Goal: Download file/media

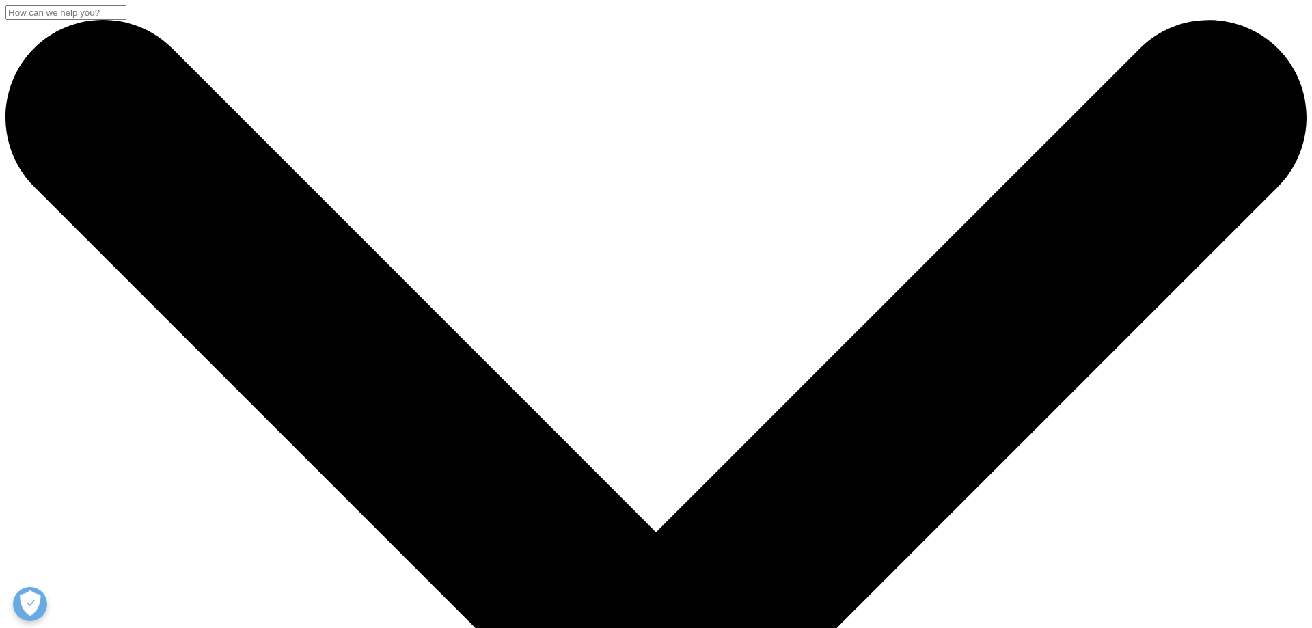
scroll to position [209, 0]
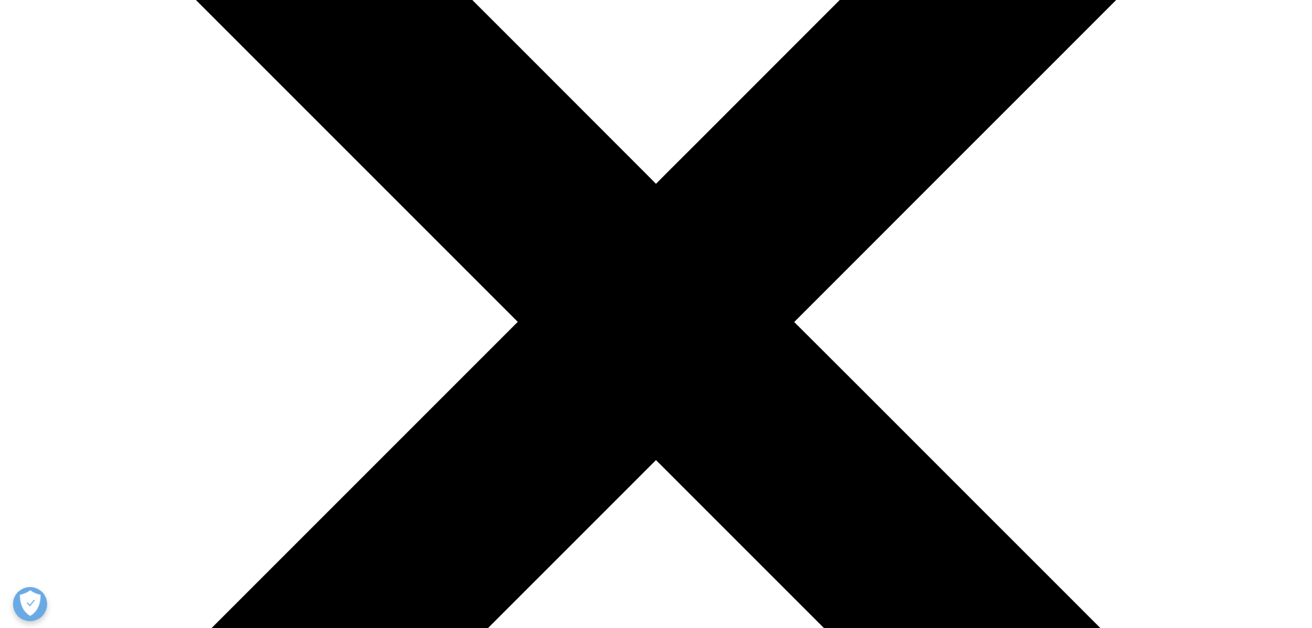
type input "[PERSON_NAME]"
select select "[GEOGRAPHIC_DATA]"
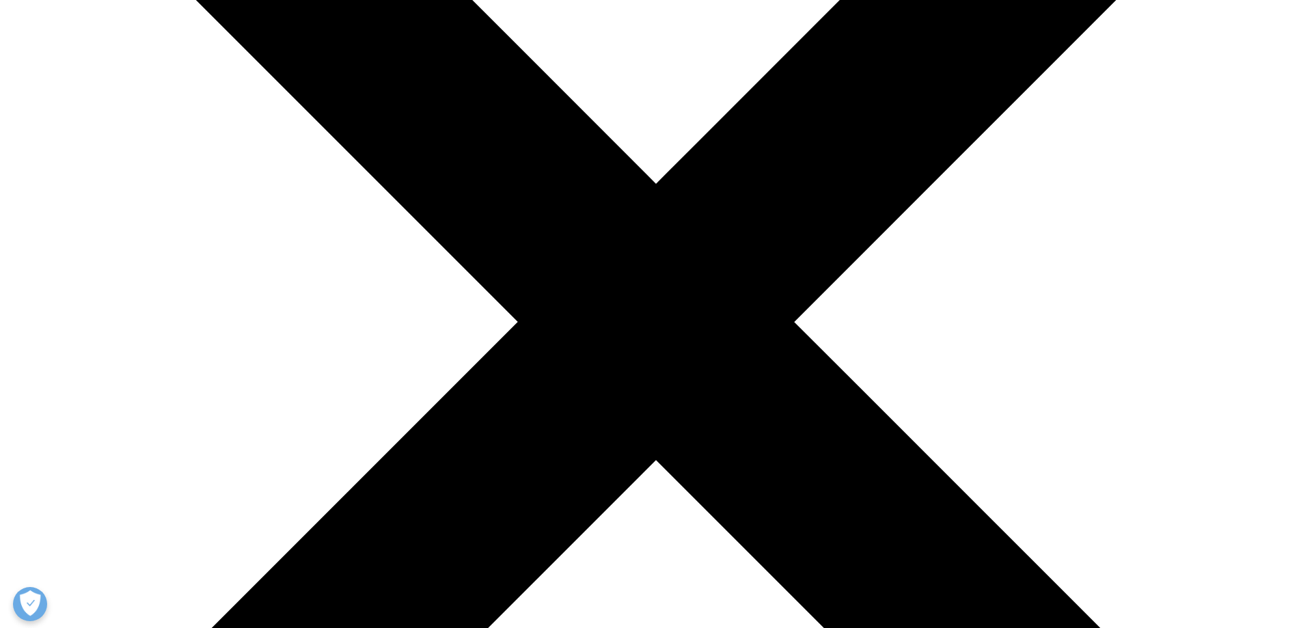
scroll to position [0, 15]
type input "[PERSON_NAME][EMAIL_ADDRESS][DOMAIN_NAME]"
type input "[PERSON_NAME]"
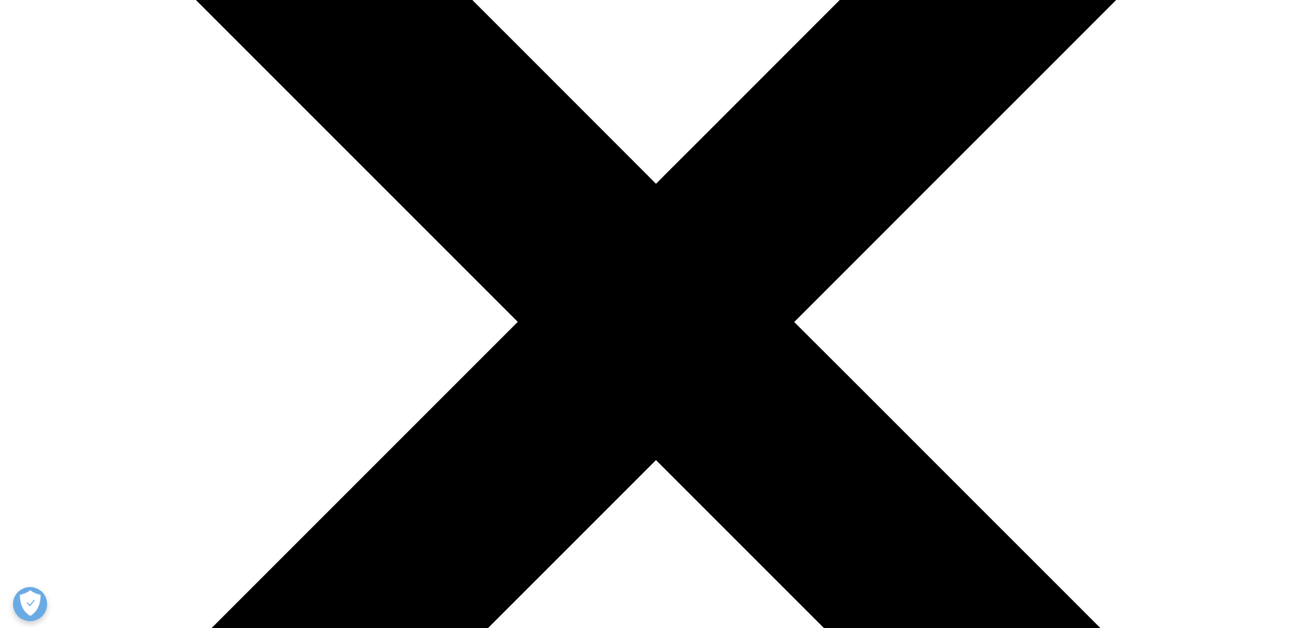
scroll to position [627, 0]
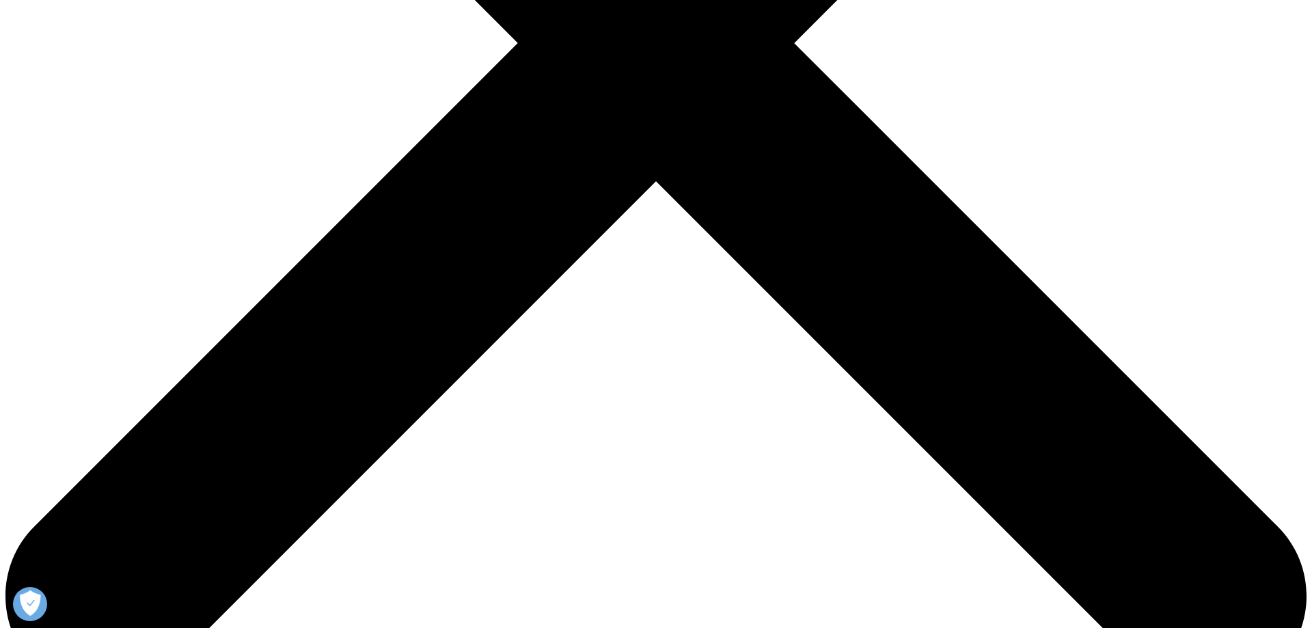
type input "Un [US_STATE]"
checkbox input "true"
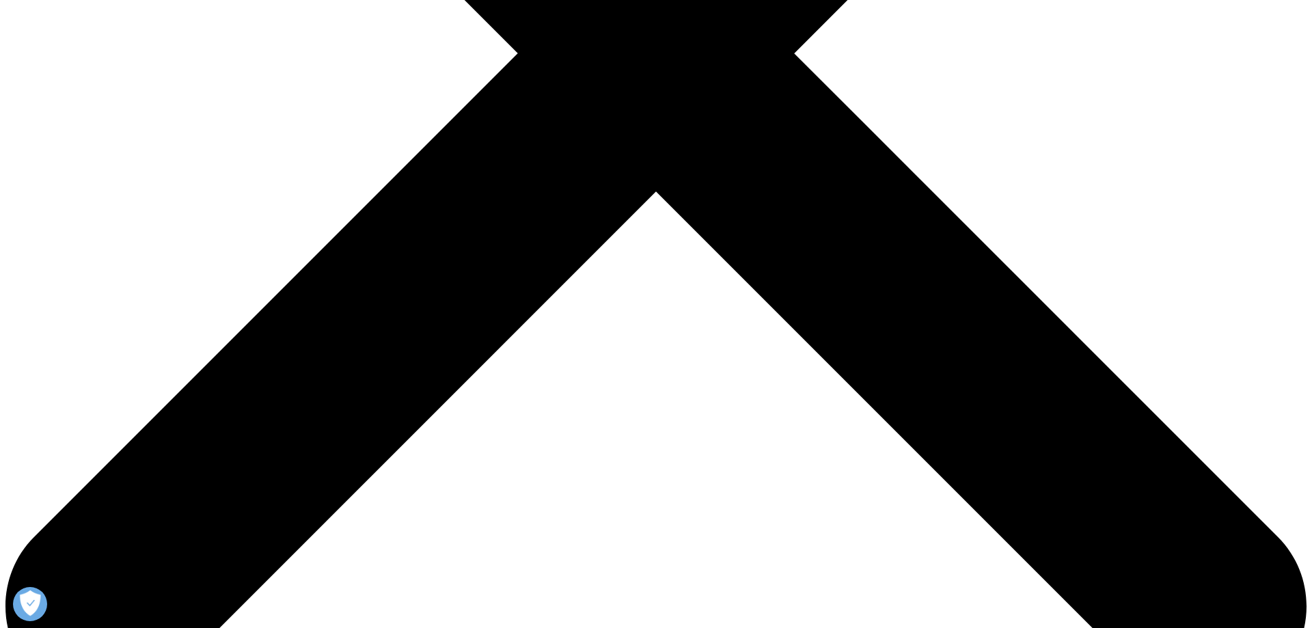
scroll to position [478, 0]
